Goal: Consume media (video, audio): Consume media (video, audio)

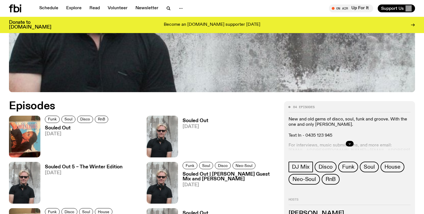
scroll to position [221, 0]
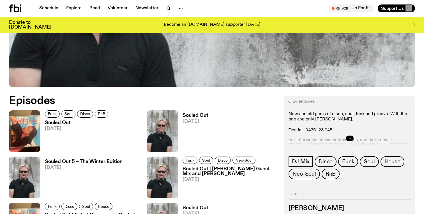
click at [60, 129] on span "[DATE]" at bounding box center [77, 129] width 65 height 5
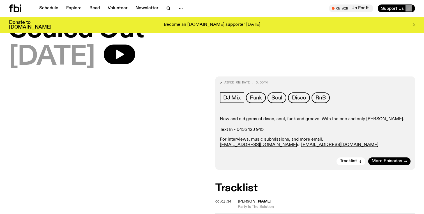
scroll to position [26, 0]
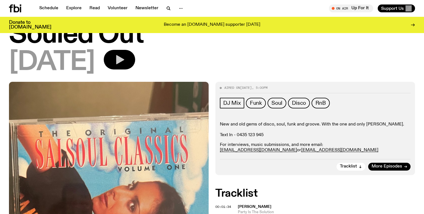
click at [124, 63] on icon "button" at bounding box center [120, 59] width 8 height 9
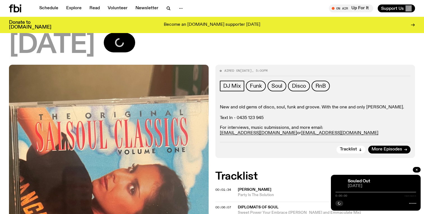
scroll to position [58, 0]
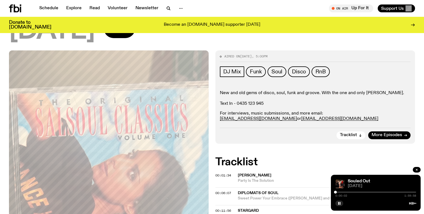
drag, startPoint x: 337, startPoint y: 193, endPoint x: 356, endPoint y: 193, distance: 18.8
click at [357, 193] on div "0:00:02 1:59:58" at bounding box center [376, 194] width 81 height 7
drag, startPoint x: 337, startPoint y: 192, endPoint x: 349, endPoint y: 192, distance: 12.1
click at [350, 192] on div at bounding box center [376, 192] width 81 height 1
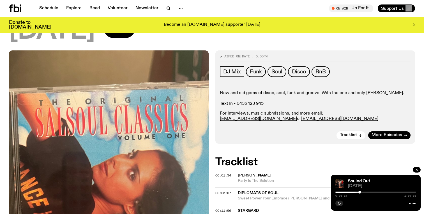
drag, startPoint x: 349, startPoint y: 192, endPoint x: 361, endPoint y: 192, distance: 11.5
click at [361, 192] on div at bounding box center [360, 192] width 3 height 3
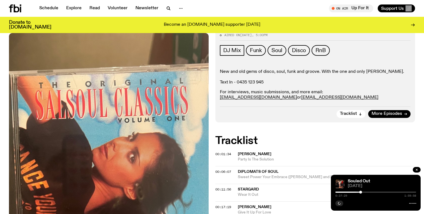
scroll to position [80, 0]
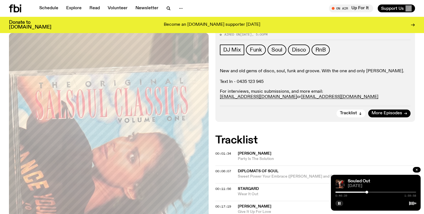
drag, startPoint x: 364, startPoint y: 192, endPoint x: 370, endPoint y: 192, distance: 5.6
click at [369, 192] on div at bounding box center [367, 192] width 3 height 3
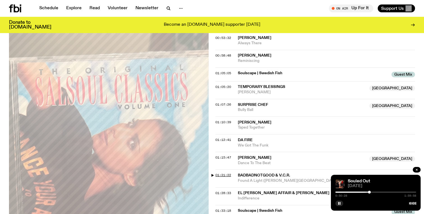
scroll to position [389, 0]
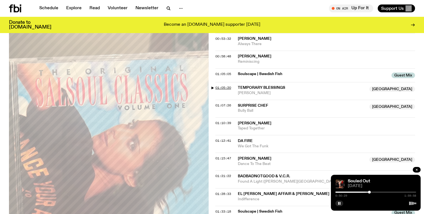
click at [227, 86] on span "01:05:20" at bounding box center [224, 88] width 16 height 4
click at [379, 193] on div at bounding box center [379, 192] width 3 height 3
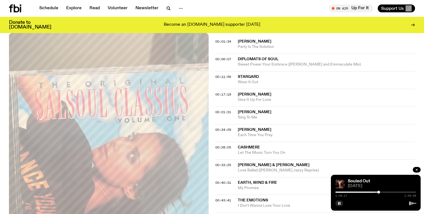
scroll to position [218, 0]
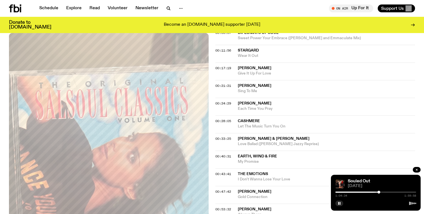
click at [380, 192] on div at bounding box center [379, 192] width 3 height 3
click at [381, 192] on div at bounding box center [380, 192] width 3 height 3
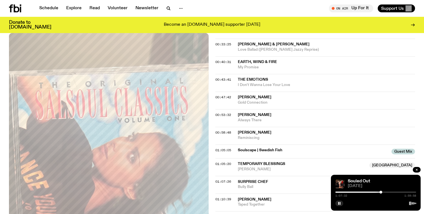
scroll to position [316, 0]
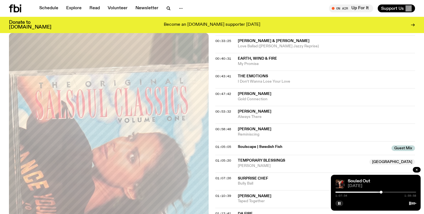
click at [381, 193] on div at bounding box center [381, 192] width 3 height 3
click at [382, 193] on div at bounding box center [381, 192] width 3 height 3
click at [382, 193] on div at bounding box center [382, 192] width 3 height 3
click at [383, 193] on div at bounding box center [382, 192] width 3 height 3
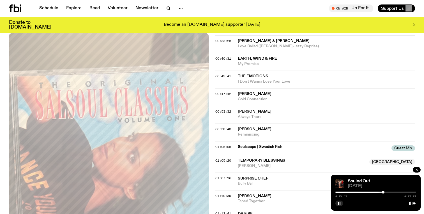
click at [383, 193] on div at bounding box center [383, 192] width 3 height 3
click at [383, 193] on div at bounding box center [382, 192] width 3 height 3
click at [384, 193] on div at bounding box center [383, 192] width 3 height 3
click at [384, 193] on div at bounding box center [384, 192] width 3 height 3
click at [385, 193] on div at bounding box center [384, 192] width 3 height 3
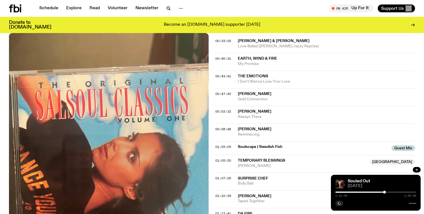
click at [386, 193] on div at bounding box center [384, 192] width 3 height 3
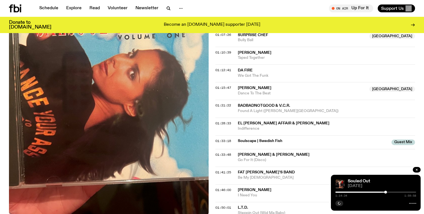
scroll to position [466, 0]
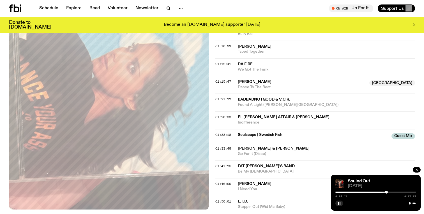
click at [387, 192] on div at bounding box center [386, 192] width 3 height 3
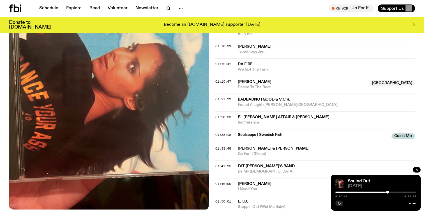
click at [388, 192] on div at bounding box center [388, 192] width 3 height 3
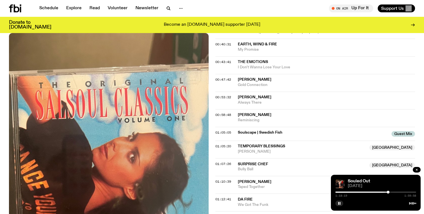
scroll to position [330, 0]
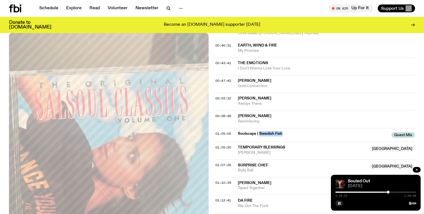
drag, startPoint x: 259, startPoint y: 133, endPoint x: 283, endPoint y: 133, distance: 23.6
click at [283, 133] on span "Soulscape | Swedish Fish" at bounding box center [313, 133] width 150 height 5
copy span "Swedish Fish"
click at [335, 142] on div "01:05:05 Soulscape | Swedish Fish Guest Mix Guest Mix" at bounding box center [316, 151] width 200 height 18
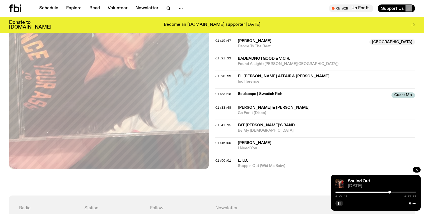
scroll to position [508, 0]
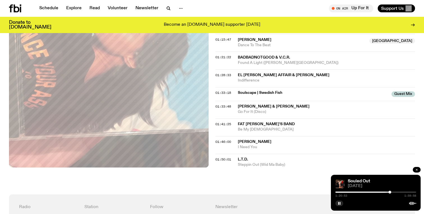
click at [419, 171] on button "button" at bounding box center [417, 170] width 8 height 6
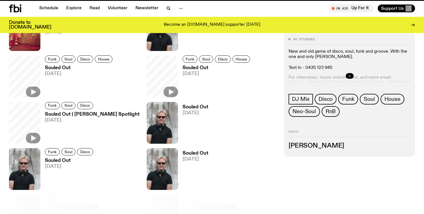
scroll to position [221, 0]
